Goal: Information Seeking & Learning: Learn about a topic

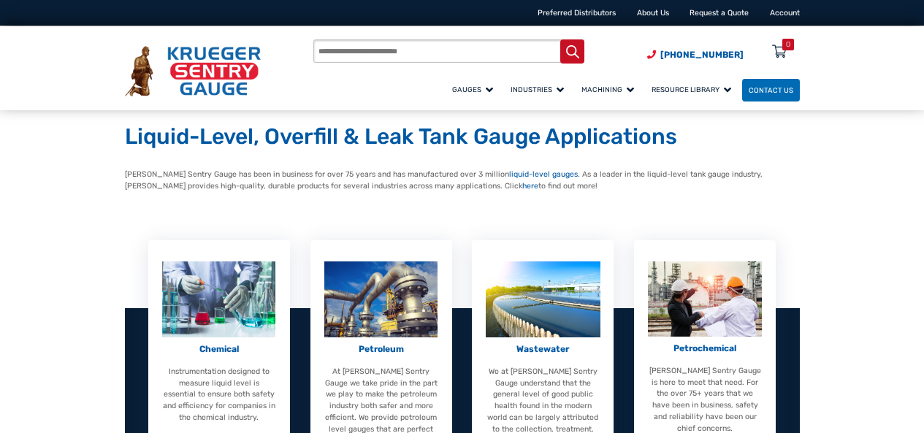
click at [392, 46] on input "Products search" at bounding box center [448, 50] width 271 height 23
type input "**********"
click at [355, 430] on div "Petroleum At Krueger Sentry Gauge we take pride in the part we play to make the…" at bounding box center [382, 371] width 142 height 262
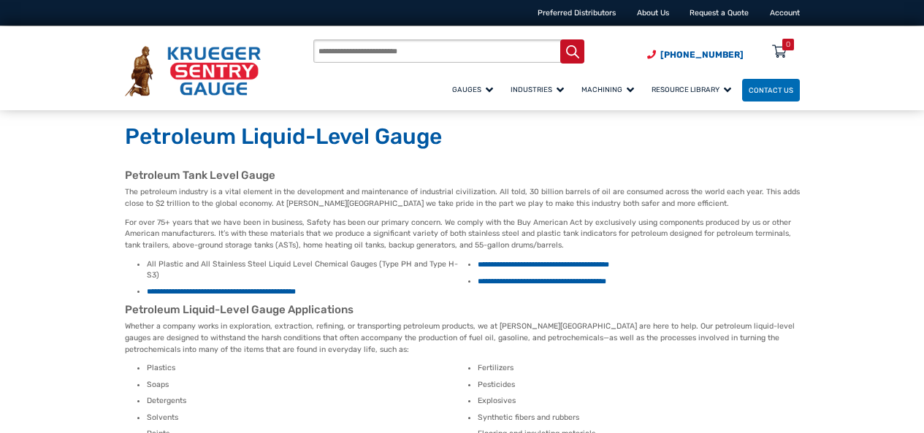
click at [444, 45] on input "Products search" at bounding box center [448, 50] width 271 height 23
